Goal: Task Accomplishment & Management: Use online tool/utility

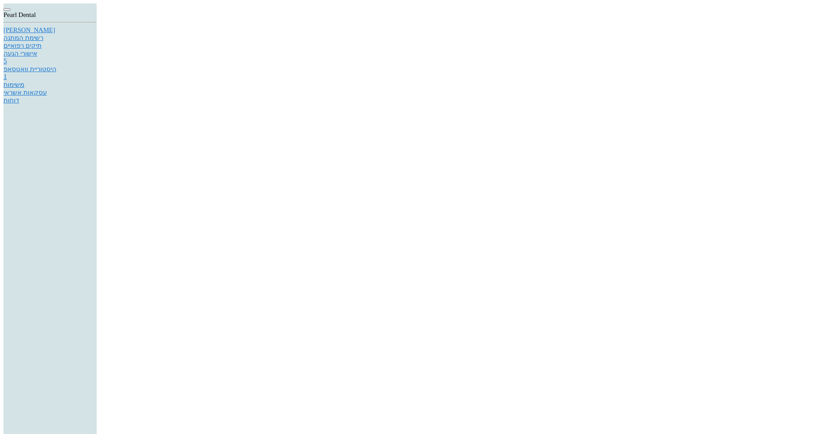
drag, startPoint x: 296, startPoint y: 220, endPoint x: 301, endPoint y: 289, distance: 68.7
drag, startPoint x: 367, startPoint y: 216, endPoint x: 303, endPoint y: 206, distance: 64.0
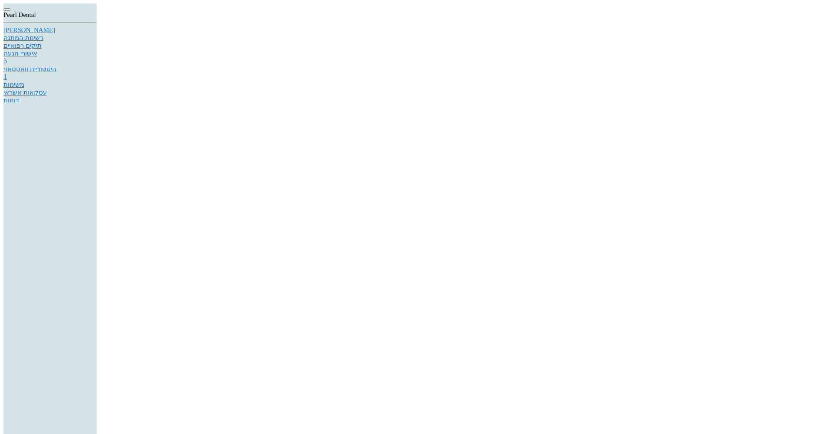
drag, startPoint x: 480, startPoint y: 216, endPoint x: 535, endPoint y: 216, distance: 55.1
drag, startPoint x: 335, startPoint y: 263, endPoint x: 426, endPoint y: 282, distance: 93.0
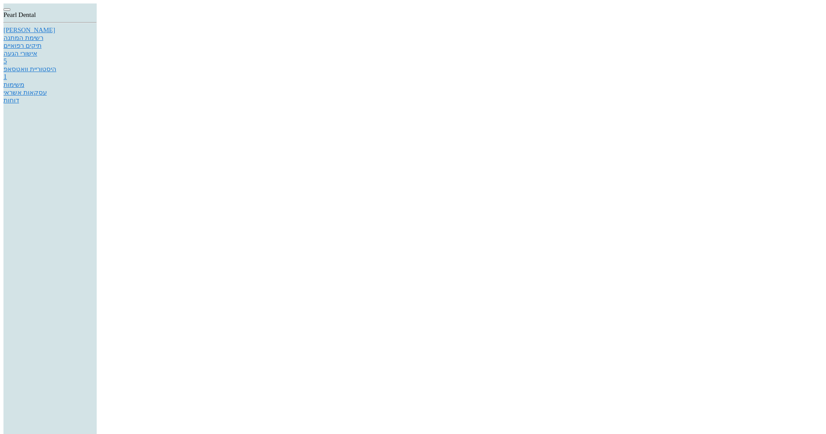
scroll to position [22, 0]
type textarea "Dear Patient, You are being referred to Dr [PERSON_NAME] for [MEDICAL_DATA]. Hi…"
type input "a"
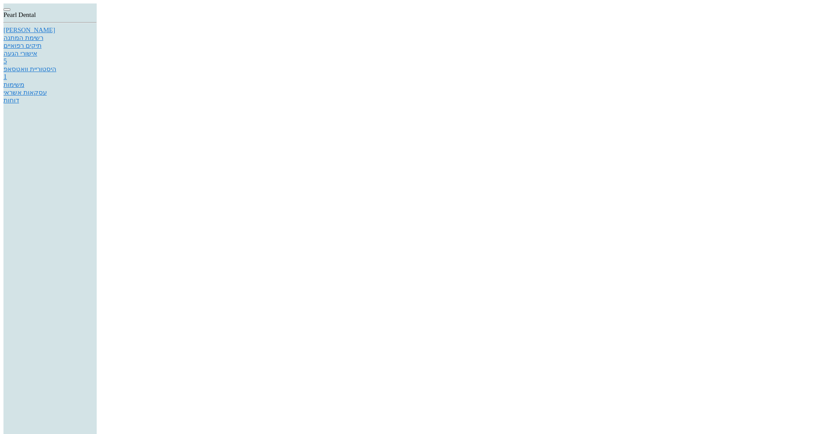
type input "[PERSON_NAME]"
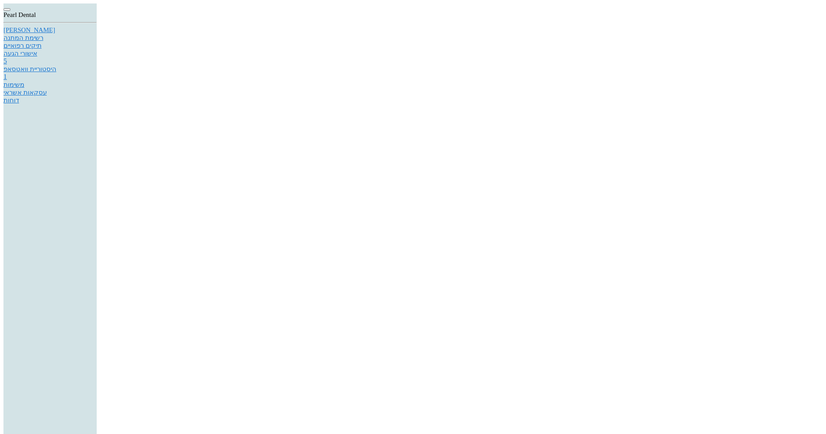
click at [97, 34] on div "[PERSON_NAME]" at bounding box center [49, 29] width 93 height 7
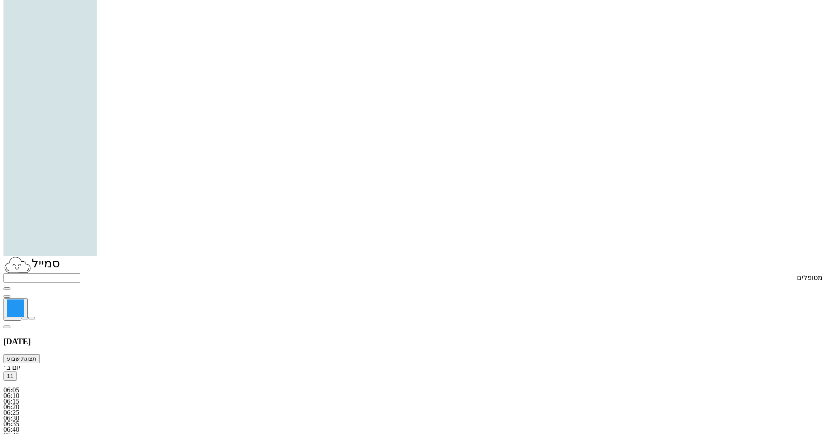
scroll to position [260, 0]
